Goal: Transaction & Acquisition: Book appointment/travel/reservation

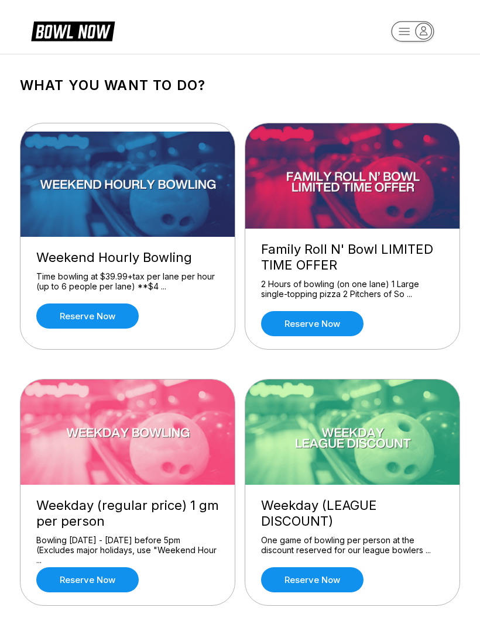
click at [114, 323] on link "Reserve now" at bounding box center [87, 316] width 102 height 25
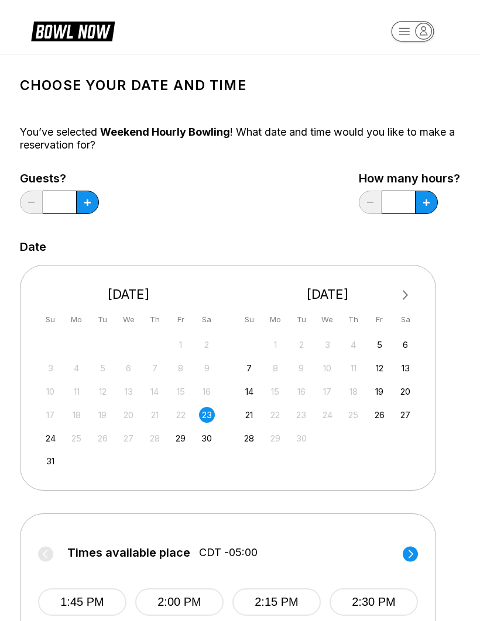
click at [95, 203] on button at bounding box center [87, 202] width 23 height 23
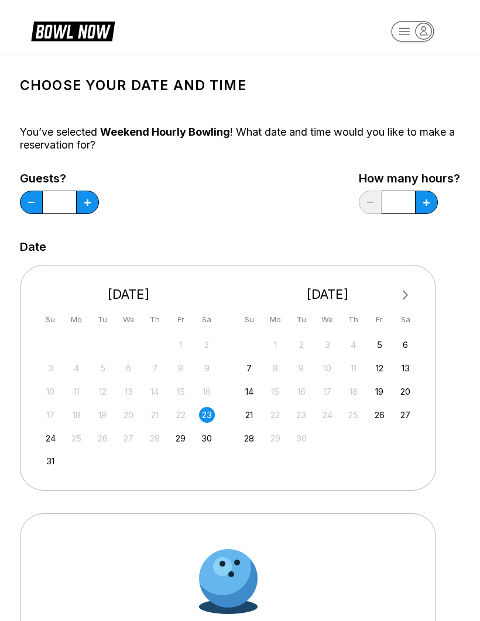
click at [97, 201] on button at bounding box center [87, 202] width 23 height 23
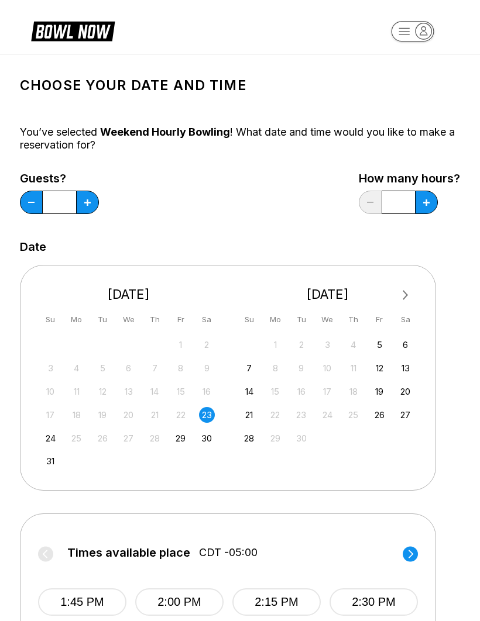
click at [95, 207] on button at bounding box center [87, 202] width 23 height 23
type input "*"
click at [99, 209] on button at bounding box center [87, 202] width 23 height 23
click at [99, 213] on button at bounding box center [87, 202] width 23 height 23
click at [99, 209] on button at bounding box center [87, 202] width 23 height 23
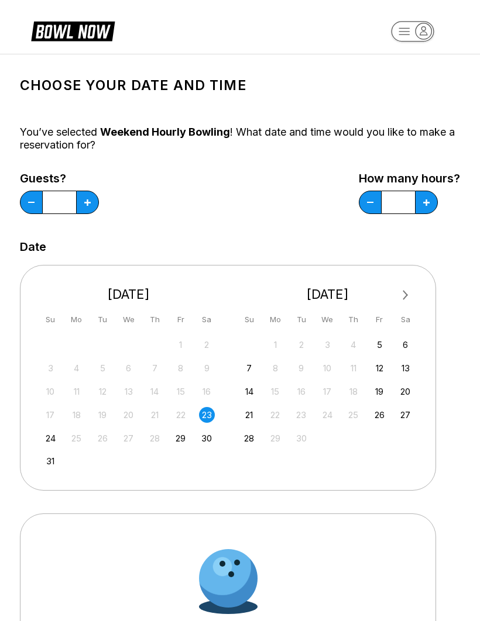
click at [99, 207] on button at bounding box center [87, 202] width 23 height 23
type input "*"
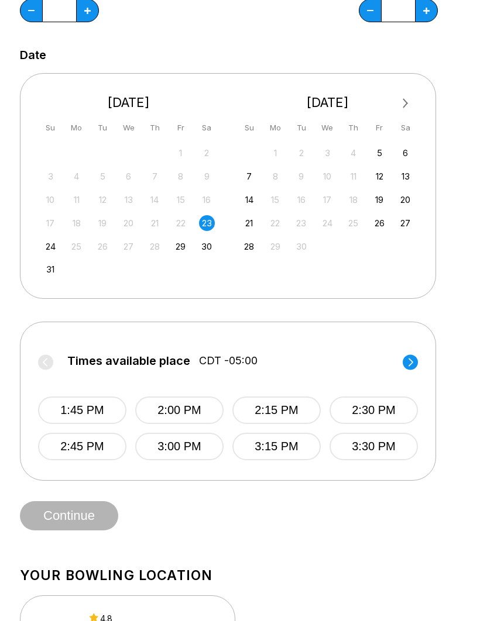
scroll to position [192, 0]
click at [92, 412] on button "1:45 PM" at bounding box center [82, 411] width 88 height 28
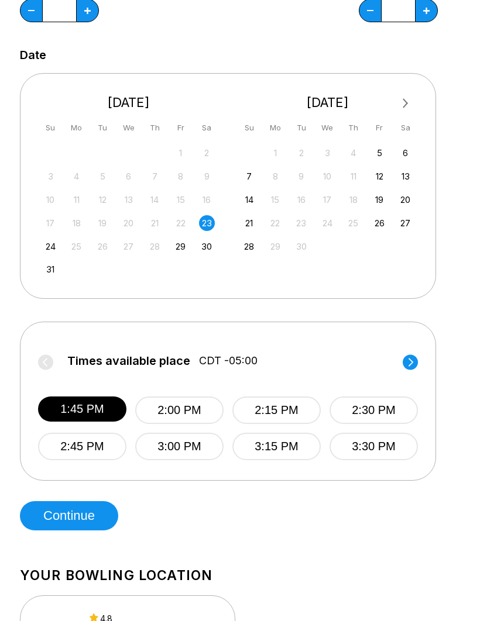
click at [83, 520] on button "Continue" at bounding box center [69, 515] width 98 height 29
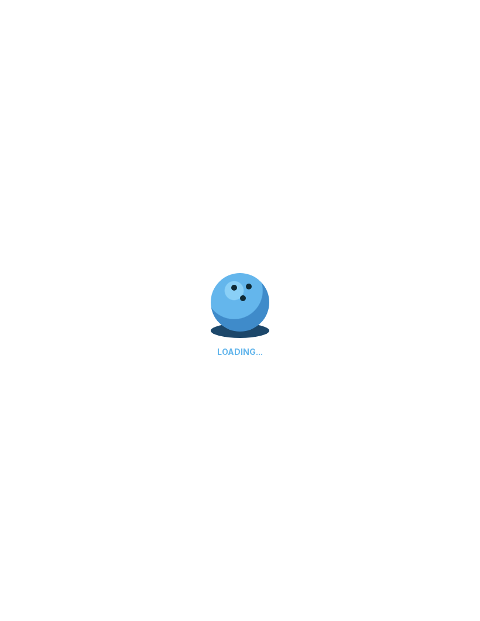
select select "**"
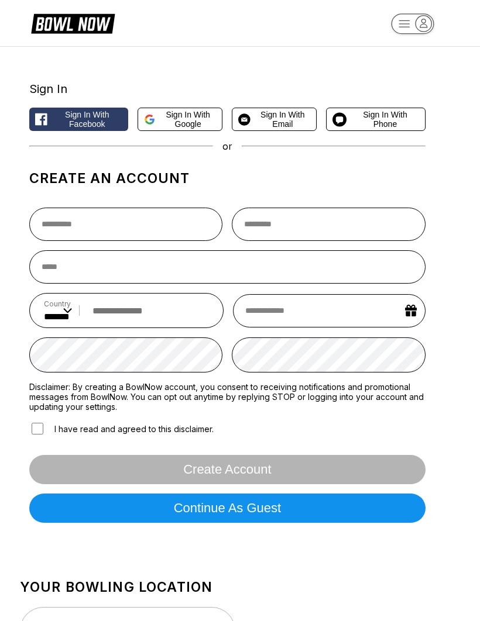
scroll to position [0, 0]
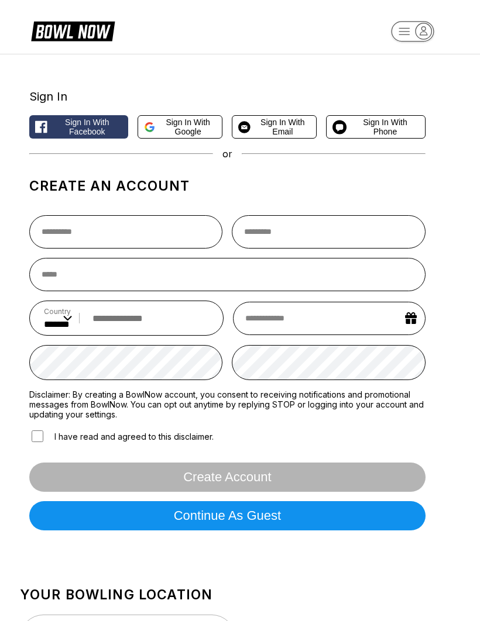
click at [387, 139] on button "Sign in with Phone" at bounding box center [375, 126] width 99 height 23
select select "**"
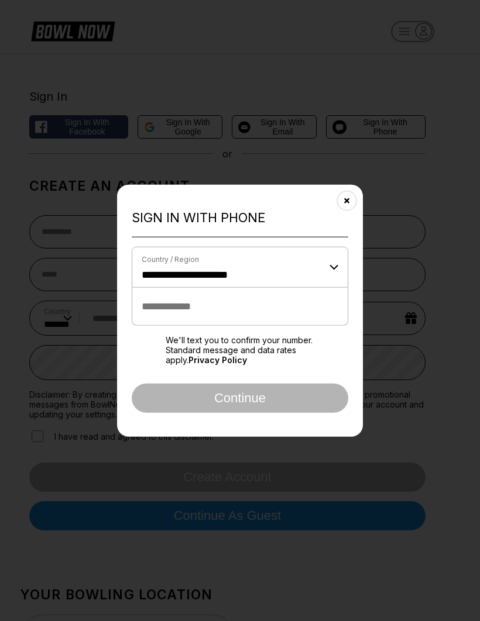
click at [274, 303] on input "tel" at bounding box center [240, 306] width 217 height 38
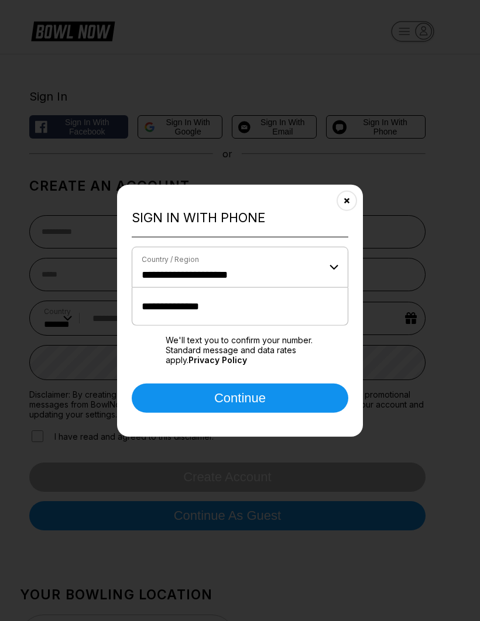
type input "**********"
click at [294, 401] on button "Continue" at bounding box center [240, 397] width 217 height 29
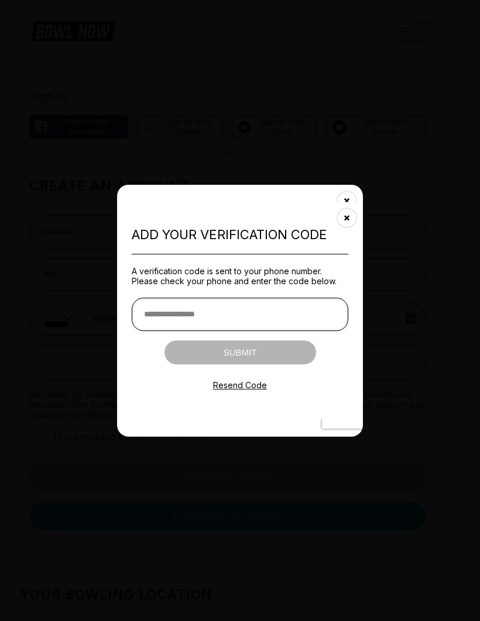
click at [248, 323] on input "text" at bounding box center [240, 314] width 217 height 33
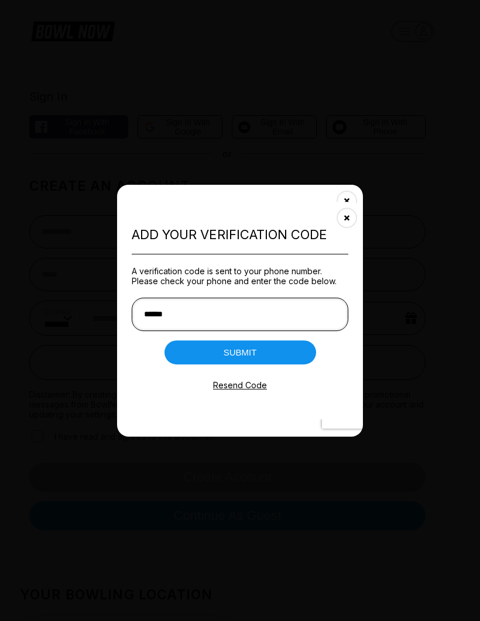
type input "******"
click at [264, 351] on button "Submit" at bounding box center [240, 353] width 152 height 24
click at [245, 360] on button "Submit" at bounding box center [240, 353] width 152 height 24
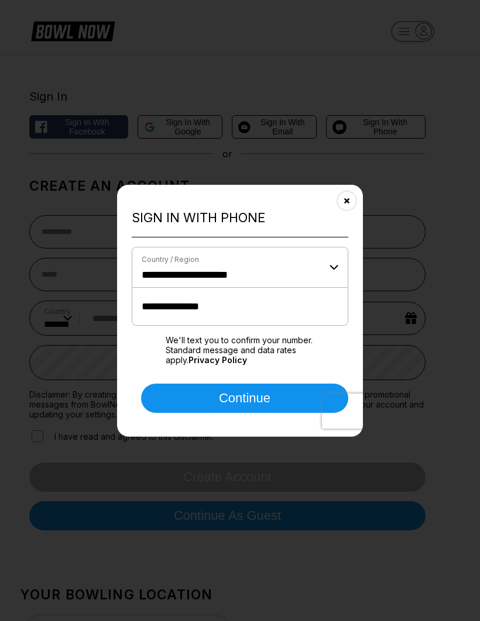
click at [244, 401] on button "Continue" at bounding box center [244, 397] width 207 height 29
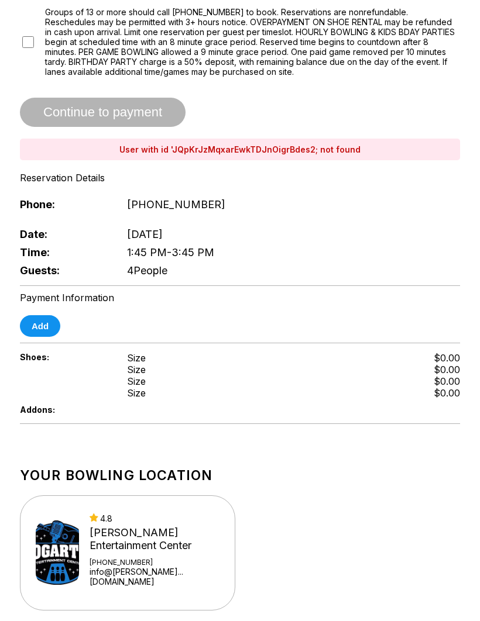
scroll to position [235, 0]
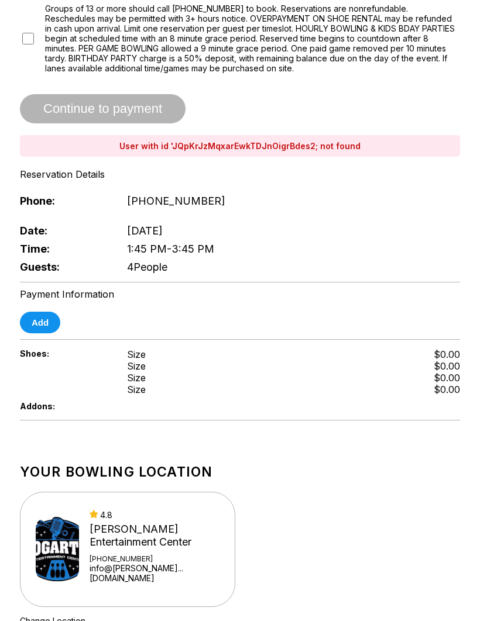
click at [43, 329] on button "Add" at bounding box center [40, 323] width 40 height 22
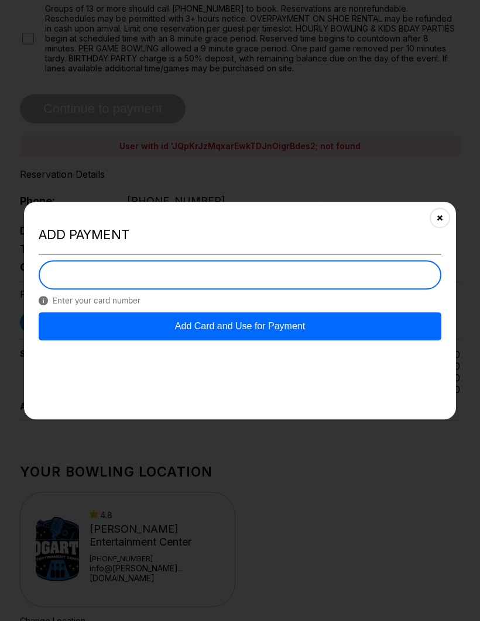
click at [440, 232] on button "Close" at bounding box center [439, 218] width 29 height 29
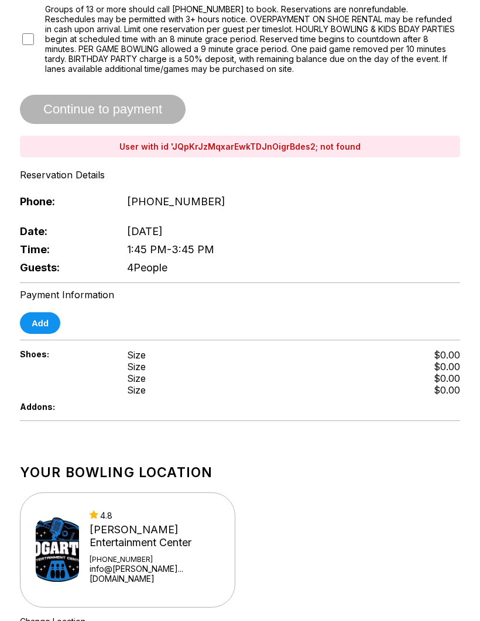
scroll to position [240, 0]
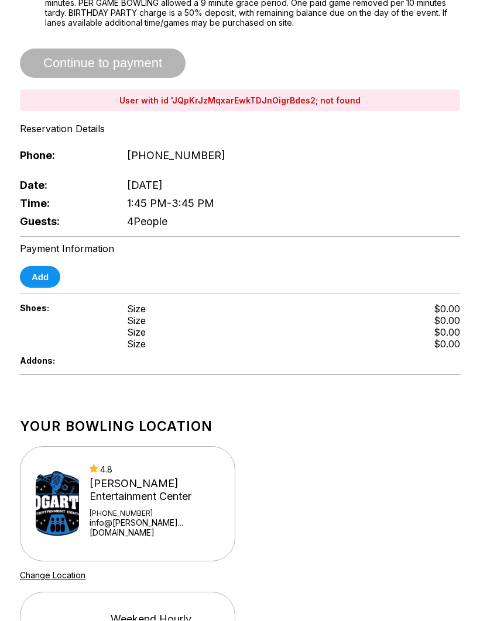
click at [49, 277] on button "Add" at bounding box center [40, 278] width 40 height 22
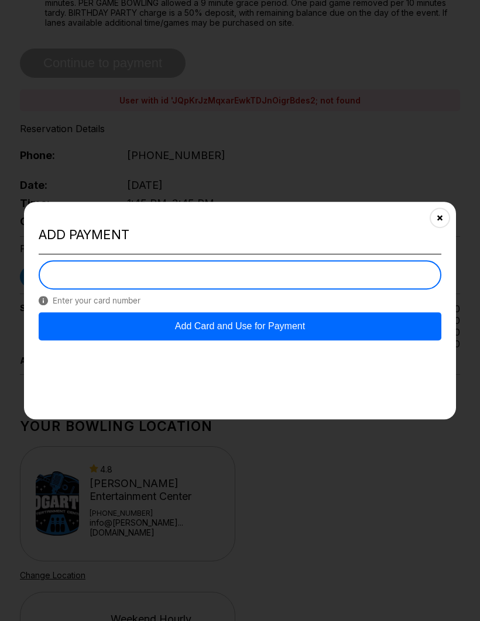
scroll to position [280, 0]
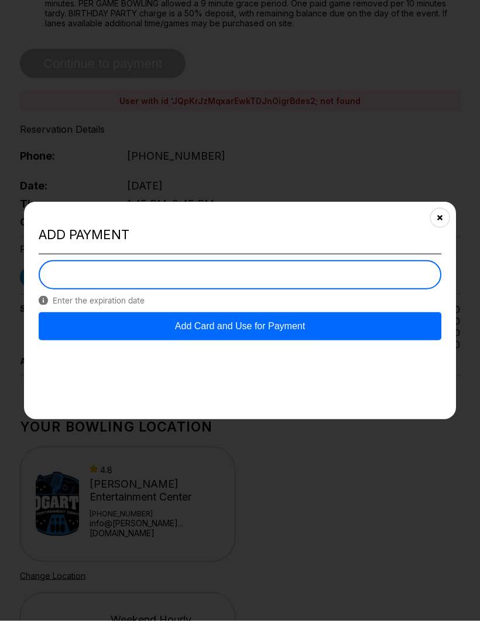
click at [350, 320] on button "Add Card and Use for Payment" at bounding box center [240, 326] width 403 height 28
click at [338, 325] on button "Add Card and Use for Payment" at bounding box center [240, 326] width 403 height 28
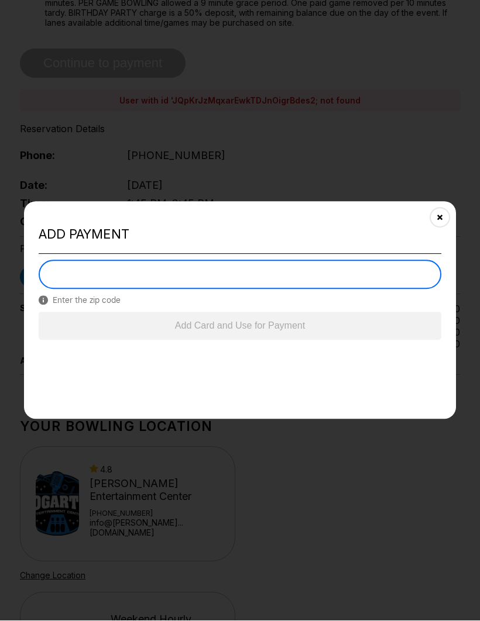
scroll to position [281, 0]
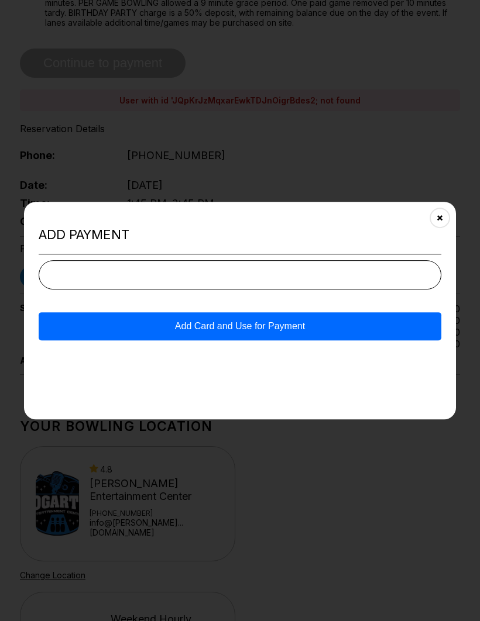
click at [390, 320] on button "Add Card and Use for Payment" at bounding box center [240, 326] width 403 height 28
click at [428, 321] on button "Add Card and Use for Payment" at bounding box center [240, 326] width 403 height 28
click at [442, 214] on icon "Close" at bounding box center [439, 218] width 9 height 9
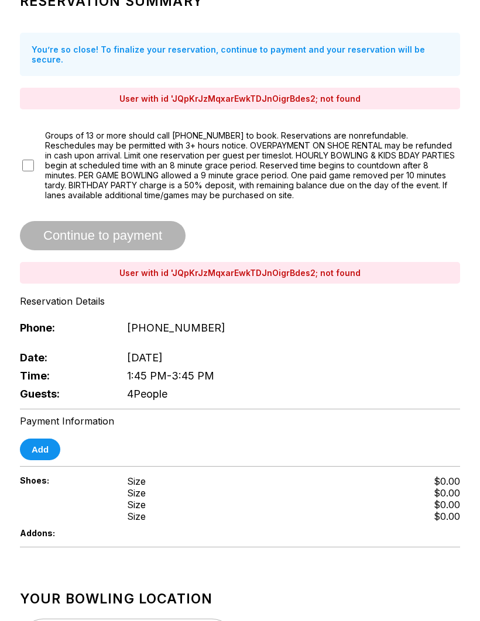
scroll to position [106, 0]
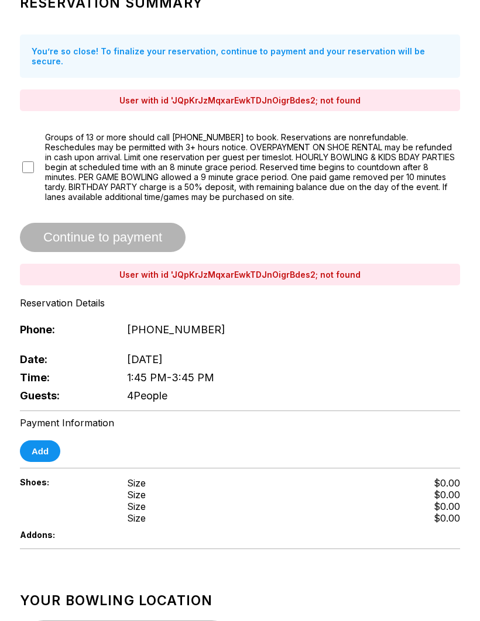
click at [123, 232] on span "Continue to payment" at bounding box center [103, 238] width 166 height 12
click at [346, 217] on div "Reservation Summary You’re so close! To finalize your reservation, continue to …" at bounding box center [240, 195] width 440 height 419
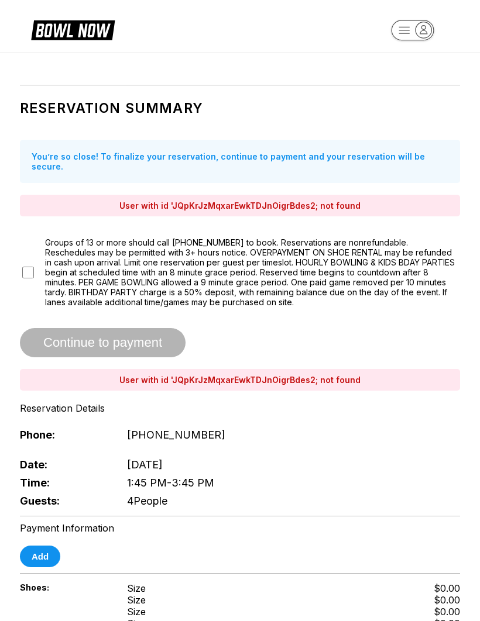
scroll to position [0, 0]
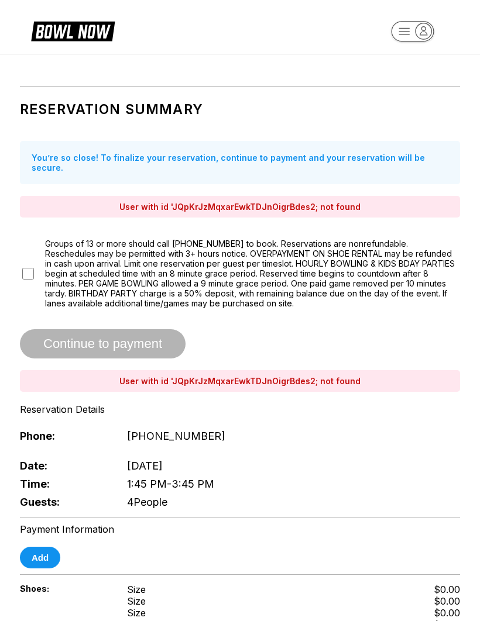
select select "**"
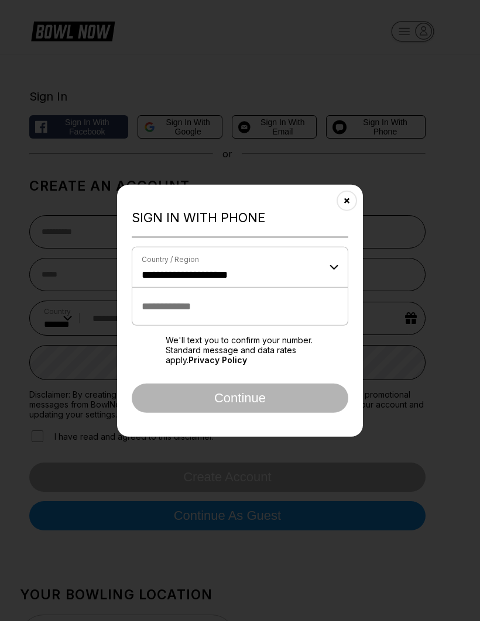
click at [349, 204] on button "Close" at bounding box center [346, 201] width 29 height 29
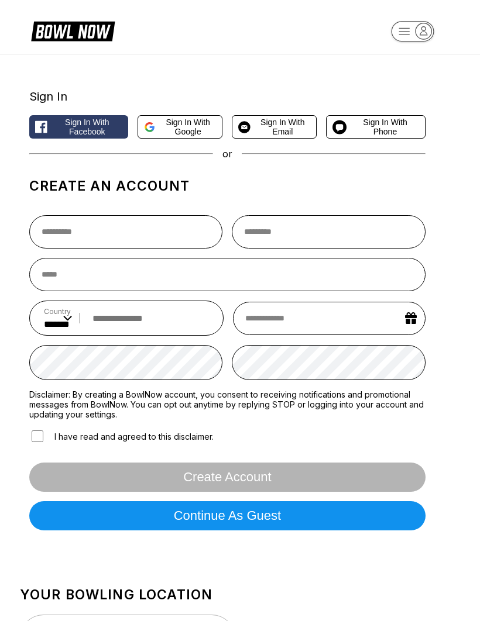
click at [314, 528] on button "Continue as guest" at bounding box center [227, 515] width 396 height 29
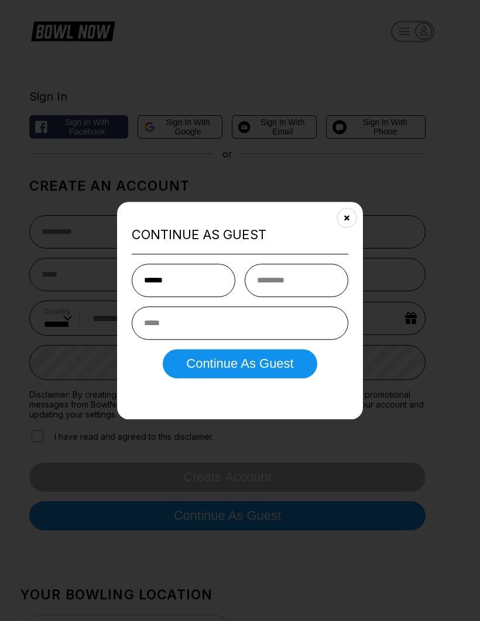
type input "******"
click at [293, 273] on input "text" at bounding box center [297, 280] width 104 height 33
type input "******"
click at [270, 325] on input "email" at bounding box center [240, 323] width 217 height 33
type input "**********"
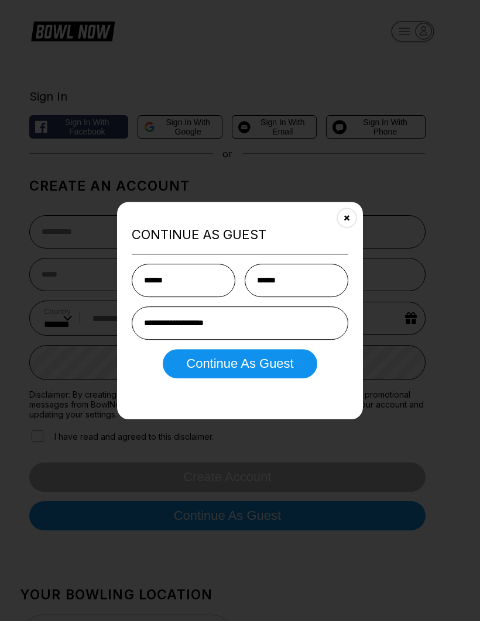
click at [286, 366] on button "Continue as Guest" at bounding box center [240, 363] width 154 height 29
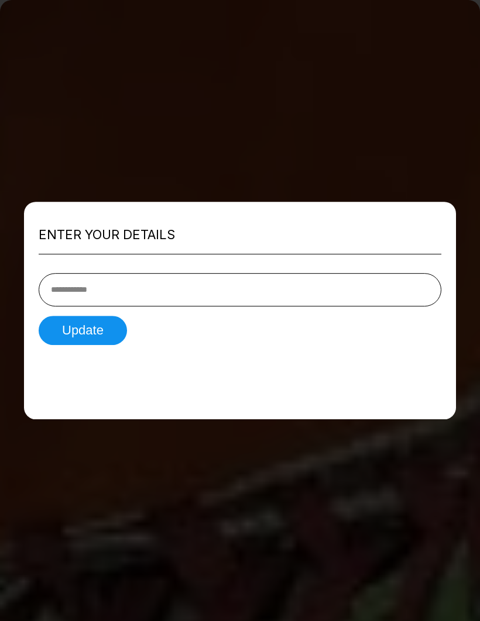
click at [228, 286] on input "tel" at bounding box center [240, 289] width 403 height 33
type input "**"
type input "**********"
click at [104, 332] on button "Update" at bounding box center [83, 330] width 88 height 29
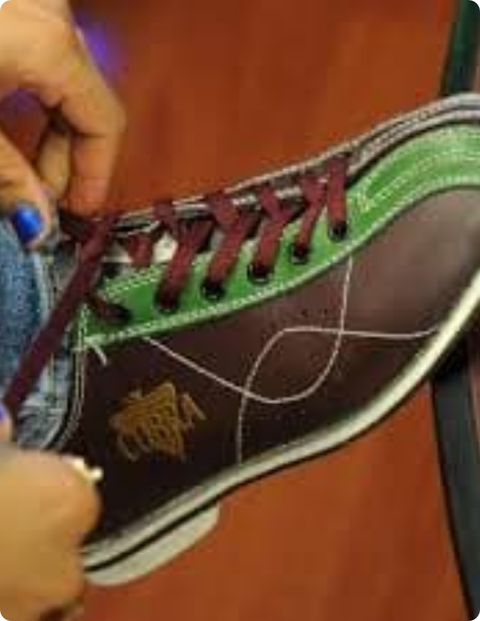
click at [147, 156] on button "Later" at bounding box center [128, 141] width 76 height 30
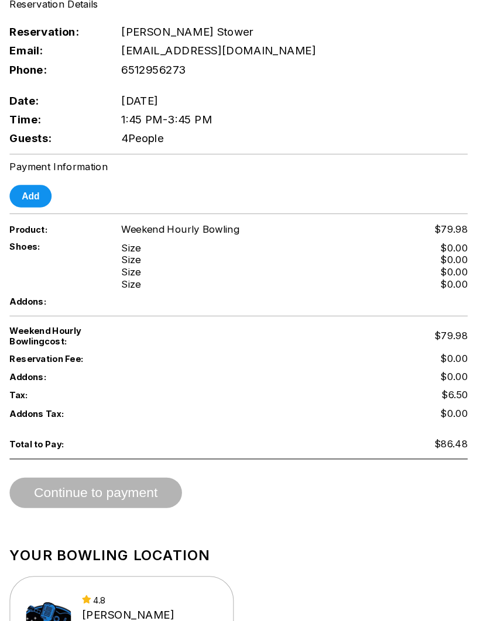
scroll to position [415, 0]
click at [40, 200] on button "Add" at bounding box center [40, 189] width 40 height 22
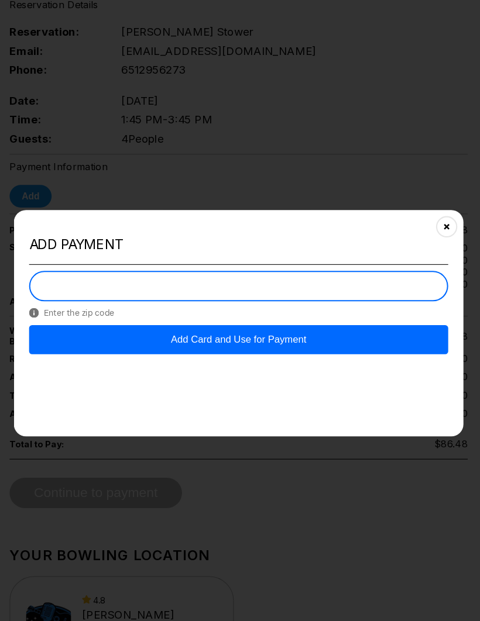
click at [347, 340] on button "Add Card and Use for Payment" at bounding box center [240, 326] width 403 height 28
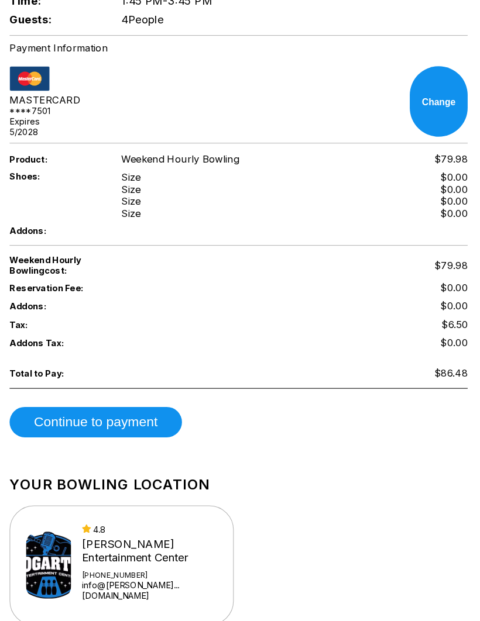
click at [116, 391] on button "Continue to payment" at bounding box center [103, 405] width 166 height 29
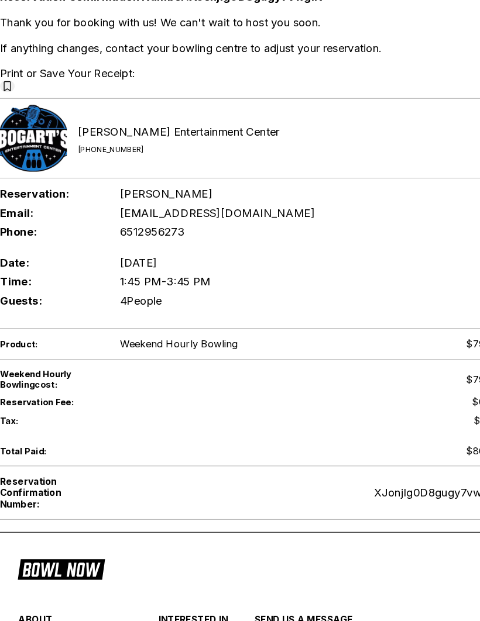
scroll to position [0, 0]
